Goal: Task Accomplishment & Management: Complete application form

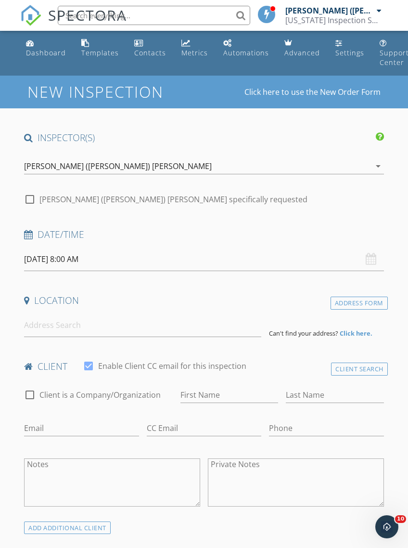
click at [370, 255] on div "[DATE] 8:00 AM" at bounding box center [204, 260] width 360 height 24
click at [88, 260] on input "[DATE] 8:00 AM" at bounding box center [204, 260] width 360 height 24
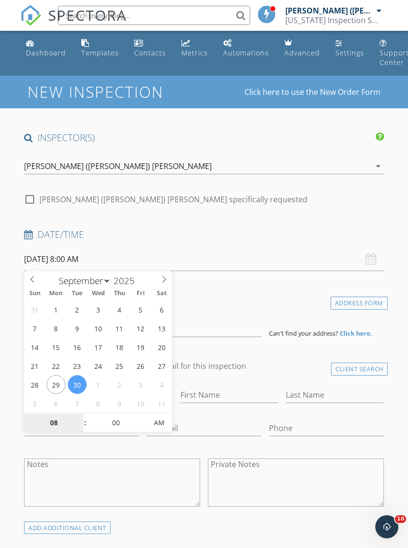
click at [54, 422] on input "08" at bounding box center [53, 423] width 59 height 19
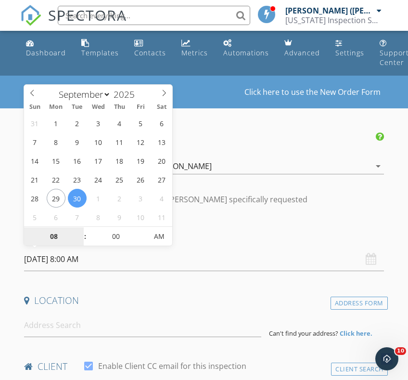
type input "3"
click at [157, 242] on span "AM" at bounding box center [159, 236] width 26 height 19
type input "[DATE] 3:00 PM"
type input "03"
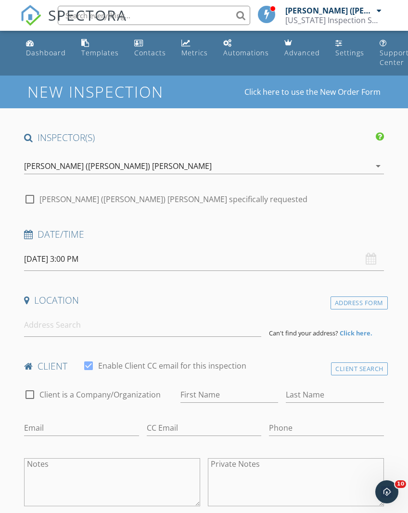
click at [261, 304] on h4 "Location" at bounding box center [204, 300] width 360 height 13
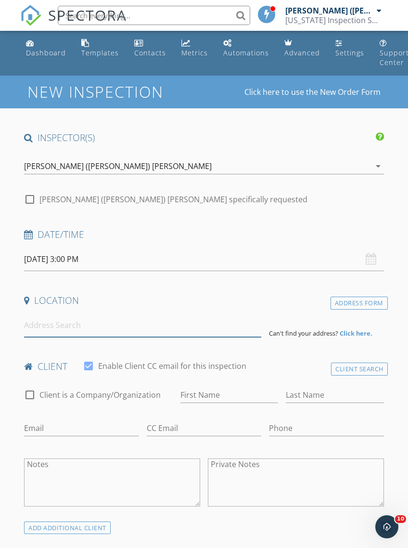
click at [45, 326] on input at bounding box center [142, 326] width 237 height 24
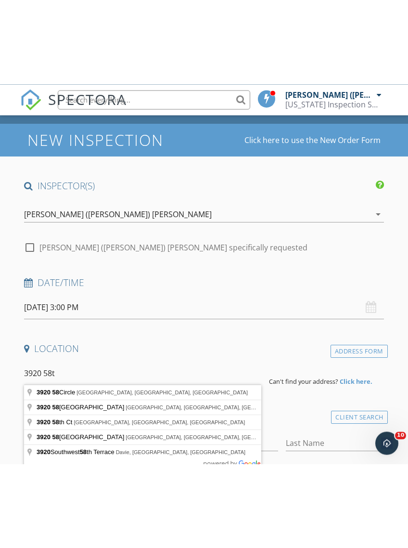
scroll to position [36, 0]
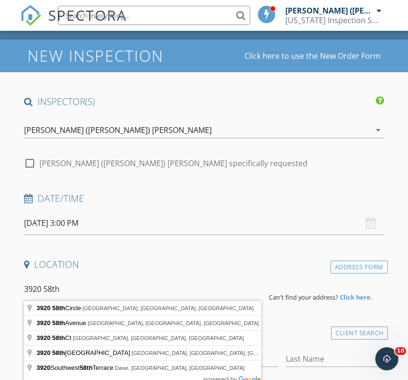
type input "[STREET_ADDRESS]"
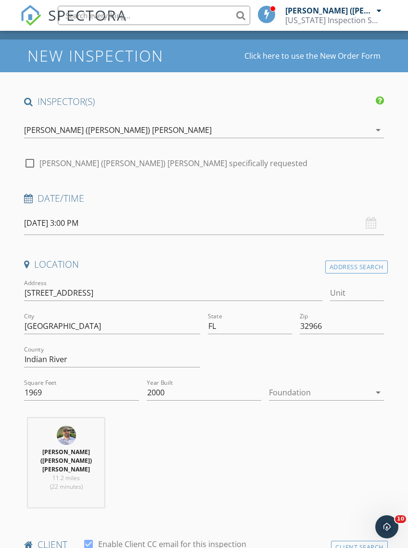
click at [368, 393] on div at bounding box center [319, 392] width 101 height 15
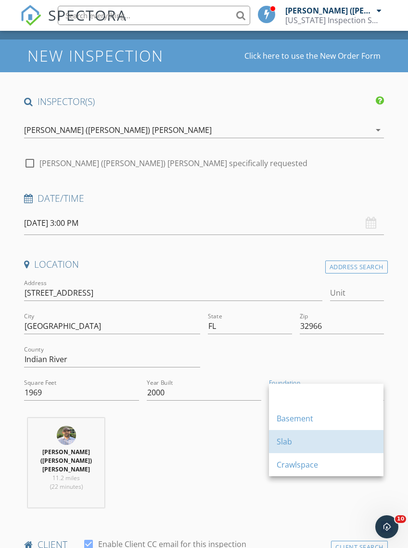
click at [304, 443] on div "Slab" at bounding box center [326, 442] width 99 height 12
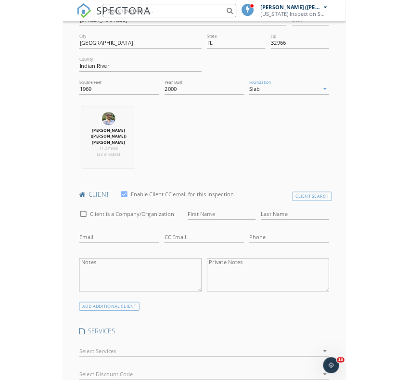
scroll to position [301, 0]
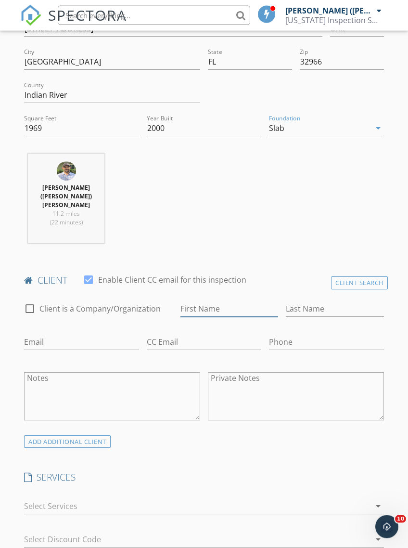
click at [193, 301] on input "First Name" at bounding box center [230, 309] width 98 height 16
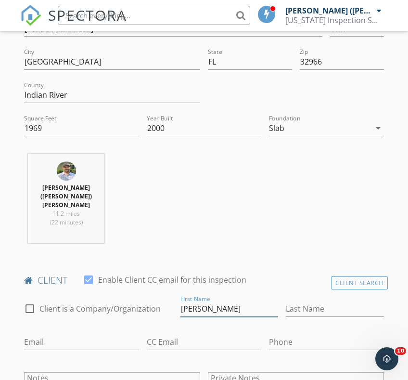
type input "[PERSON_NAME]"
click at [322, 302] on input "Last Name" at bounding box center [335, 309] width 98 height 16
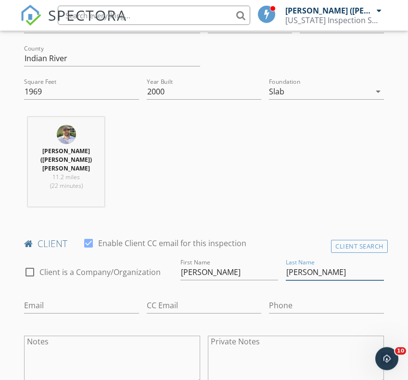
type input "[PERSON_NAME]"
click at [39, 298] on input "Email" at bounding box center [81, 306] width 115 height 16
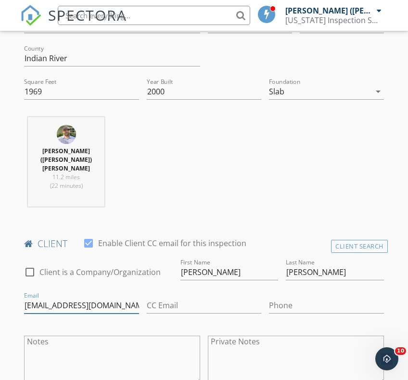
type input "[EMAIL_ADDRESS][DOMAIN_NAME]"
click at [321, 298] on input "Phone" at bounding box center [326, 306] width 115 height 16
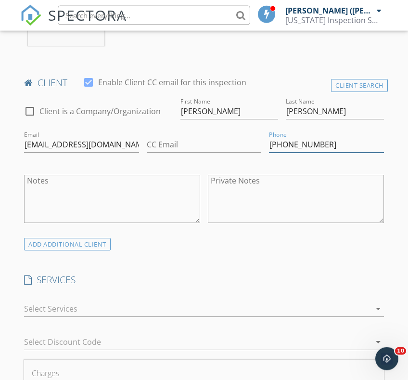
type input "[PHONE_NUMBER]"
click at [374, 303] on icon "arrow_drop_down" at bounding box center [379, 309] width 12 height 12
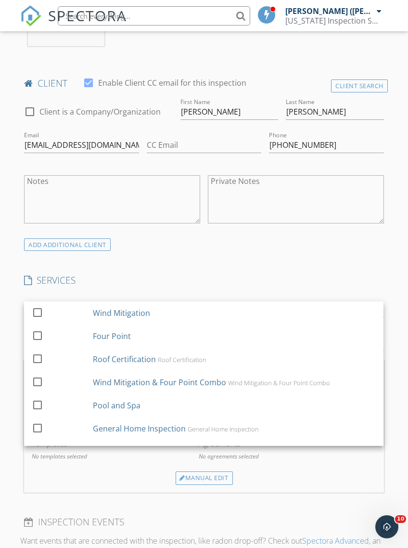
scroll to position [498, 0]
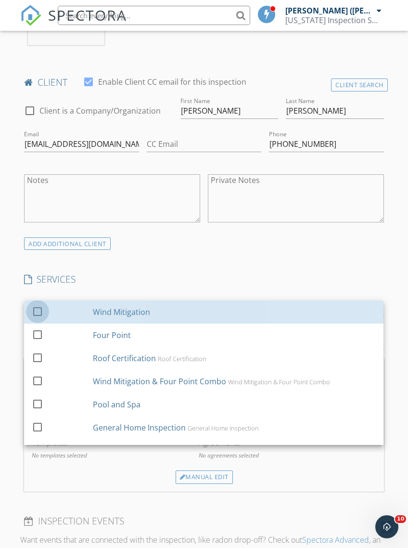
click at [44, 303] on div at bounding box center [37, 311] width 16 height 16
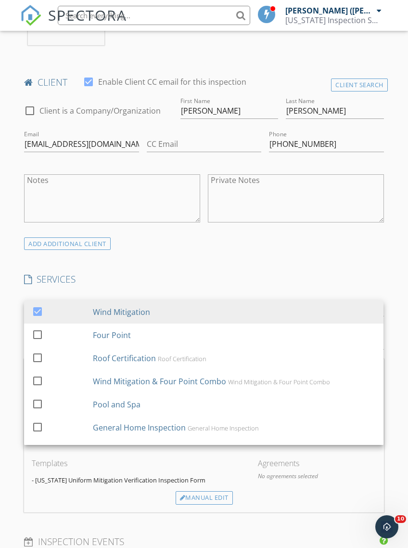
scroll to position [0, 0]
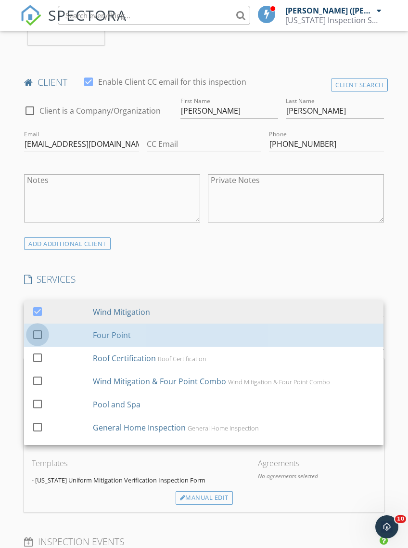
click at [39, 326] on div at bounding box center [37, 334] width 16 height 16
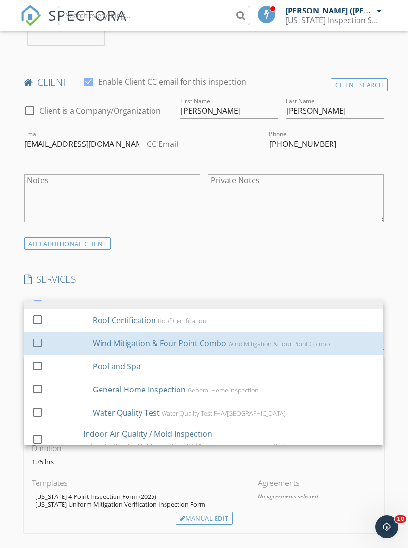
scroll to position [42, 0]
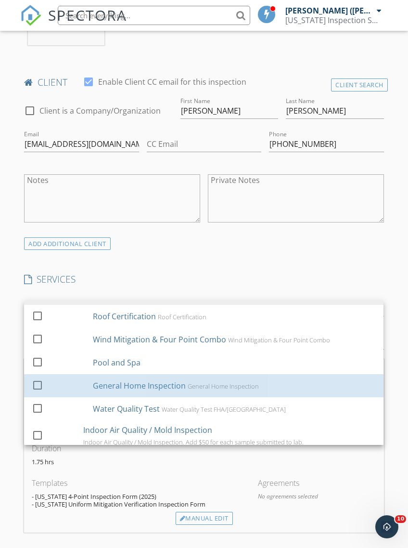
click at [45, 377] on div at bounding box center [37, 385] width 16 height 16
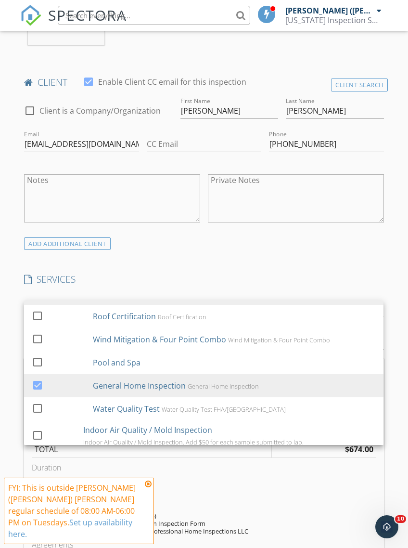
click at [344, 237] on div "ADD ADDITIONAL client" at bounding box center [203, 243] width 367 height 13
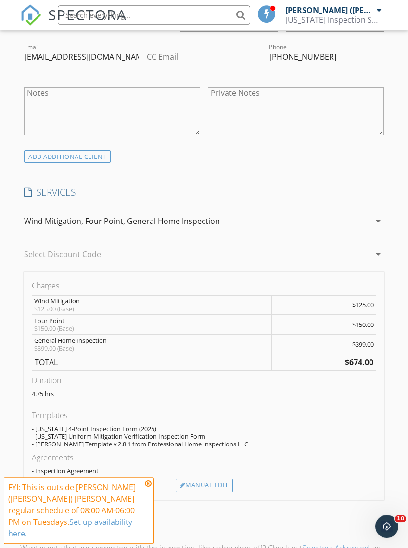
click at [223, 479] on div "Manual Edit" at bounding box center [204, 485] width 57 height 13
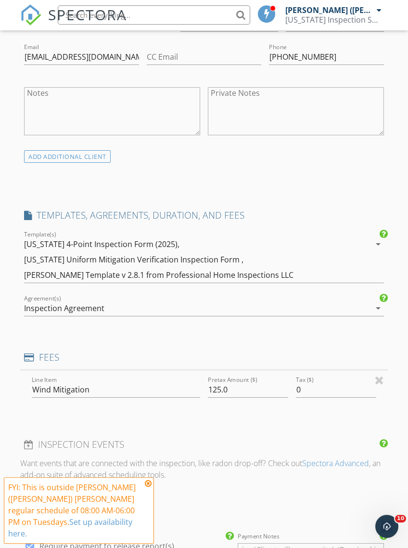
scroll to position [586, 0]
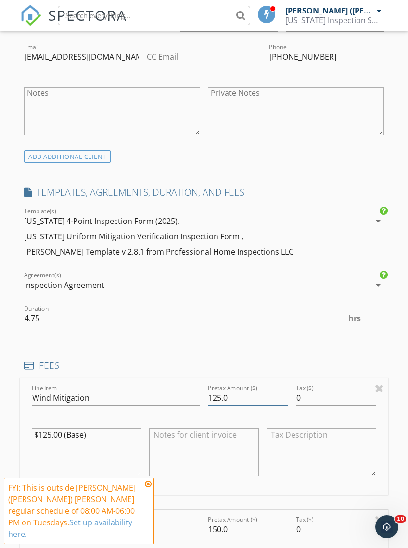
click at [247, 390] on input "125.0" at bounding box center [248, 398] width 80 height 16
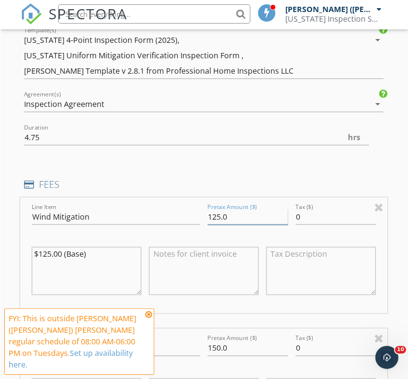
scroll to position [767, 0]
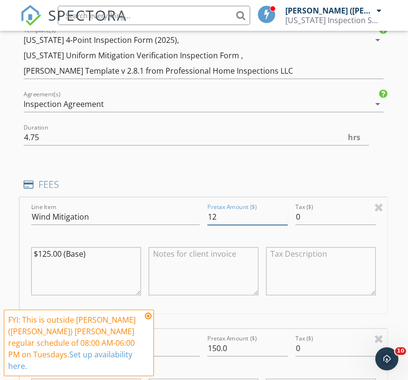
type input "1"
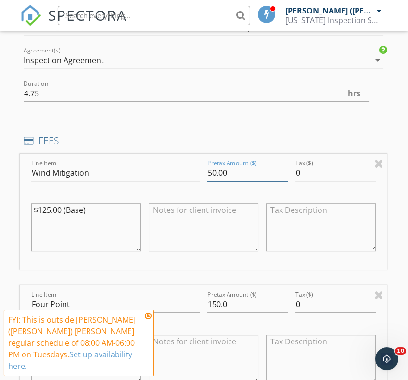
scroll to position [814, 0]
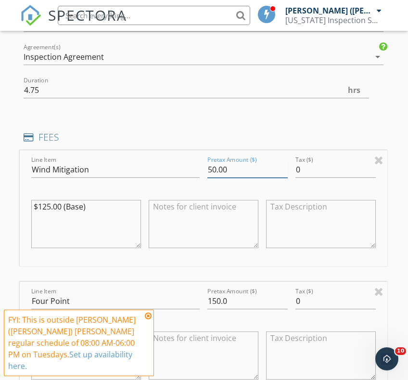
type input "50.00"
click at [247, 293] on input "150.0" at bounding box center [248, 301] width 80 height 16
type input "1"
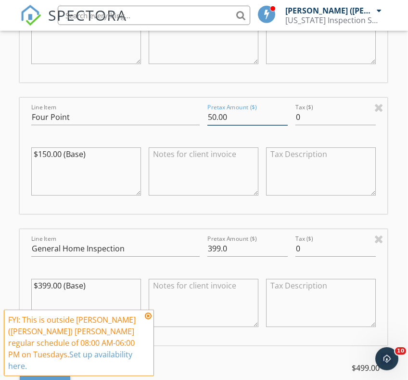
type input "50.00"
click at [252, 241] on input "399.0" at bounding box center [248, 249] width 80 height 16
type input "359.00"
click at [46, 278] on textarea "$399.00 (Base)" at bounding box center [86, 302] width 110 height 48
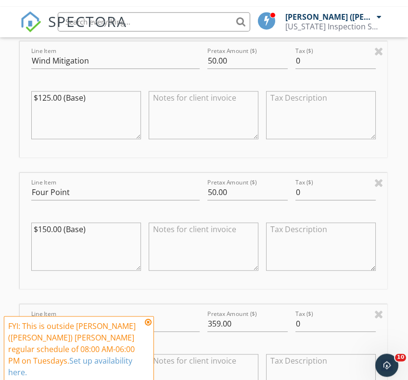
scroll to position [925, 0]
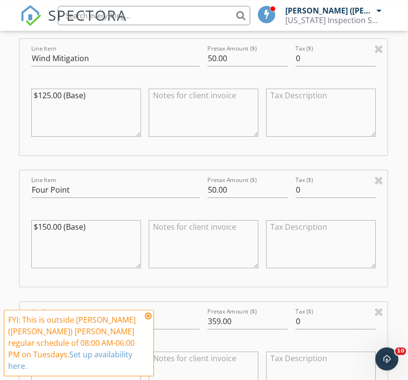
type textarea "$359.00 (Base)"
click at [43, 220] on textarea "$150.00 (Base)" at bounding box center [86, 244] width 110 height 48
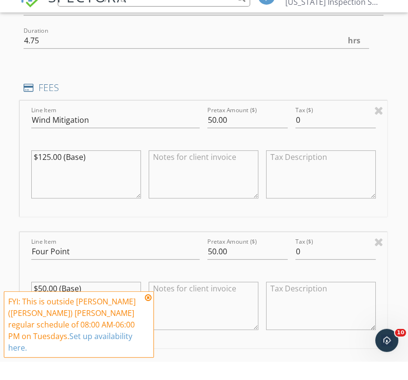
scroll to position [838, 0]
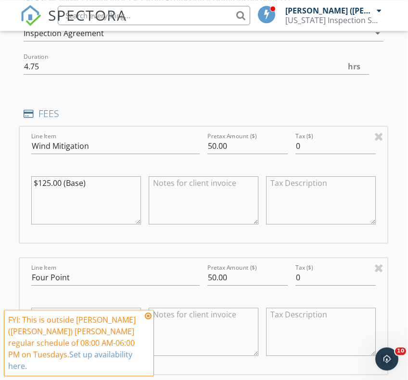
type textarea "$50.00 (Base)"
click at [43, 176] on textarea "$125.00 (Base)" at bounding box center [86, 200] width 110 height 48
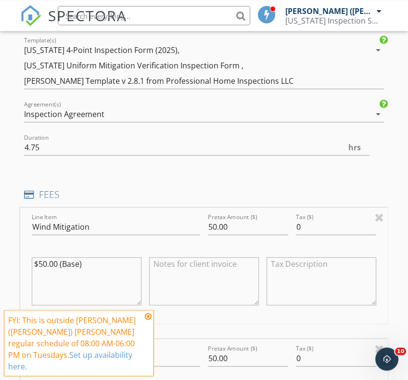
scroll to position [758, 0]
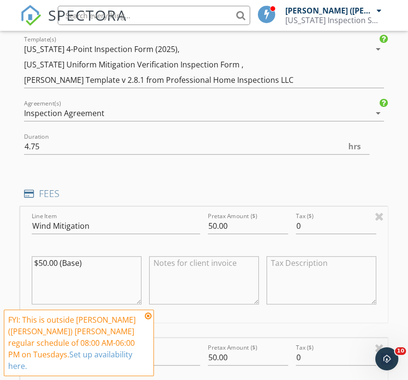
type textarea "$50.00 (Base)"
click at [47, 139] on input "4.75" at bounding box center [196, 147] width 345 height 16
type input "4"
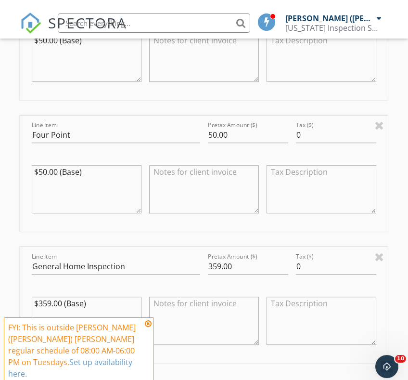
scroll to position [1023, 0]
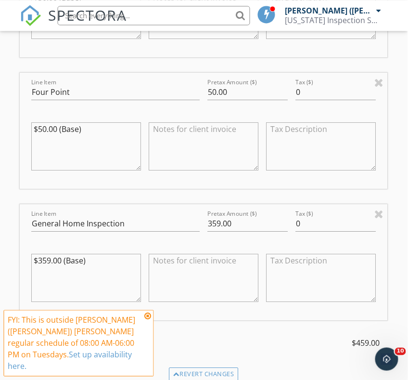
type input "3"
click at [148, 320] on icon at bounding box center [148, 316] width 7 height 8
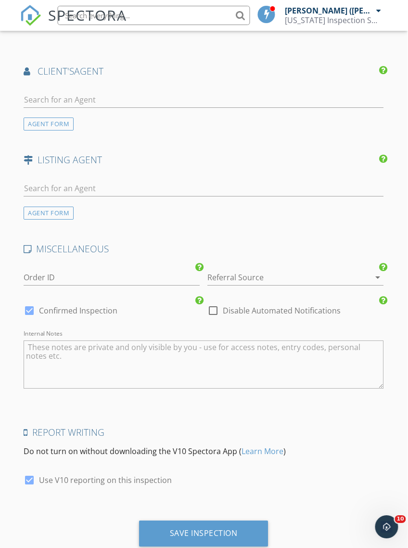
scroll to position [1553, 0]
click at [189, 528] on div "Save Inspection" at bounding box center [204, 533] width 68 height 10
